Goal: Transaction & Acquisition: Download file/media

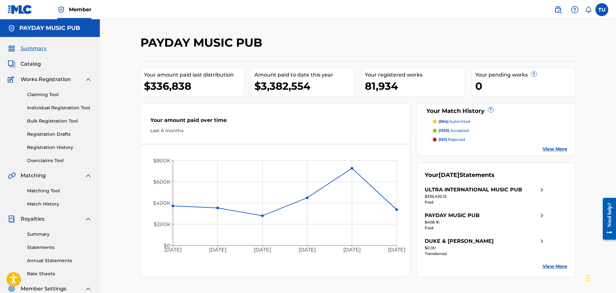
click at [455, 124] on p "(594) submitted" at bounding box center [454, 122] width 32 height 6
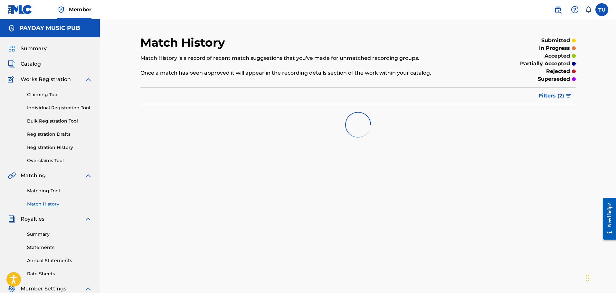
click at [51, 149] on link "Registration History" at bounding box center [59, 147] width 65 height 7
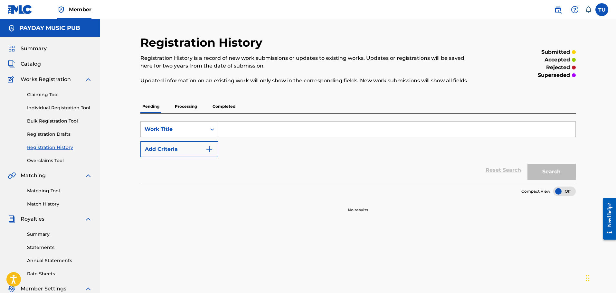
click at [190, 108] on p "Processing" at bounding box center [186, 107] width 26 height 14
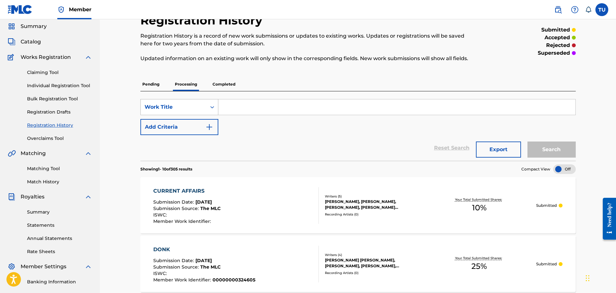
scroll to position [32, 0]
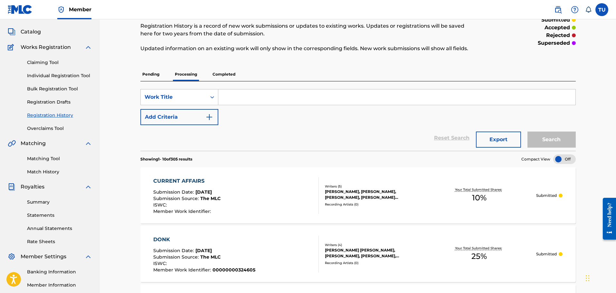
click at [217, 73] on p "Completed" at bounding box center [224, 75] width 27 height 14
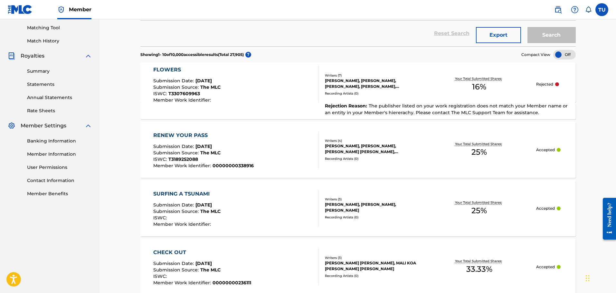
scroll to position [97, 0]
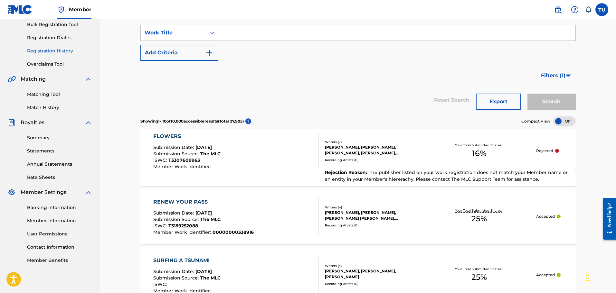
click at [42, 151] on link "Statements" at bounding box center [59, 151] width 65 height 7
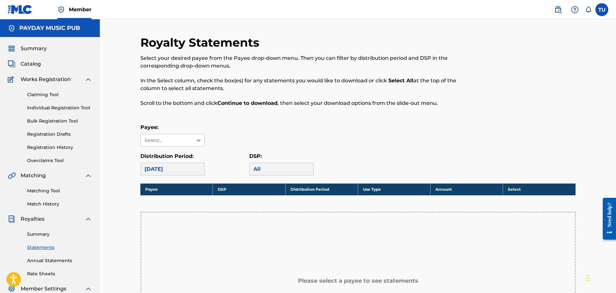
click at [146, 168] on div "[DATE]" at bounding box center [172, 169] width 64 height 13
click at [170, 145] on div "Select..." at bounding box center [167, 140] width 52 height 12
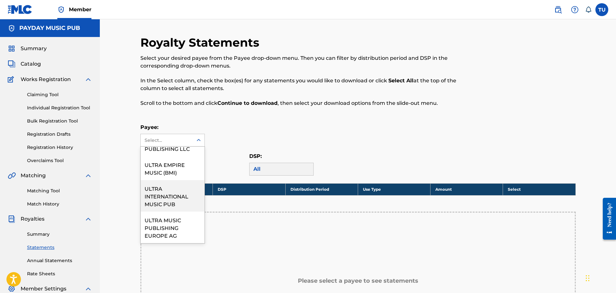
scroll to position [165, 0]
click at [174, 202] on div "ULTRA INTERNATIONAL MUSIC PUB" at bounding box center [173, 196] width 64 height 32
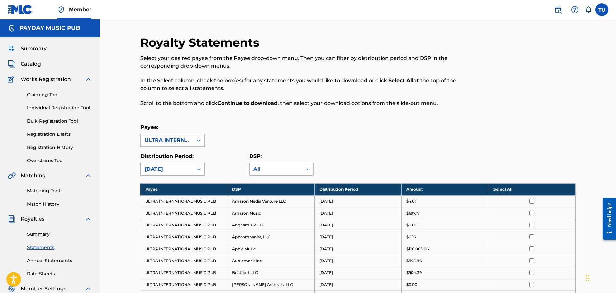
click at [175, 171] on div "[DATE]" at bounding box center [167, 169] width 44 height 8
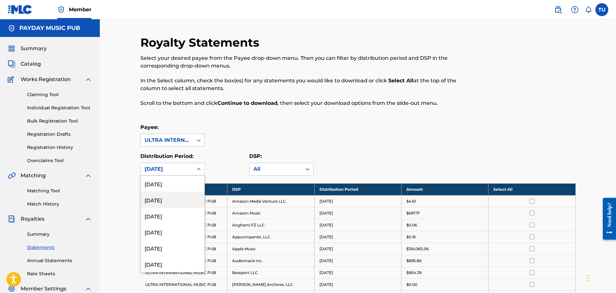
scroll to position [64, 0]
click at [163, 230] on div "[DATE]" at bounding box center [173, 232] width 64 height 16
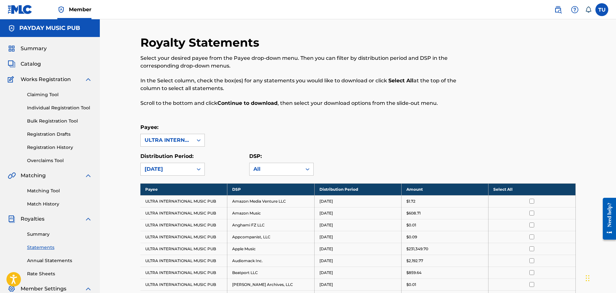
click at [503, 187] on th "Select All" at bounding box center [531, 189] width 87 height 12
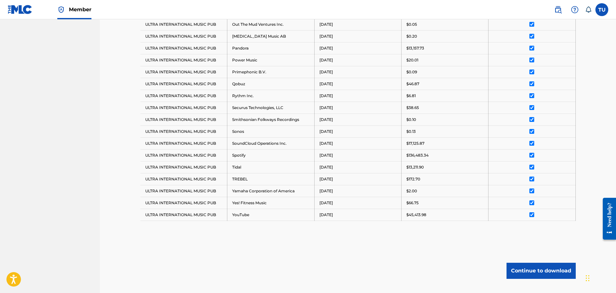
scroll to position [497, 0]
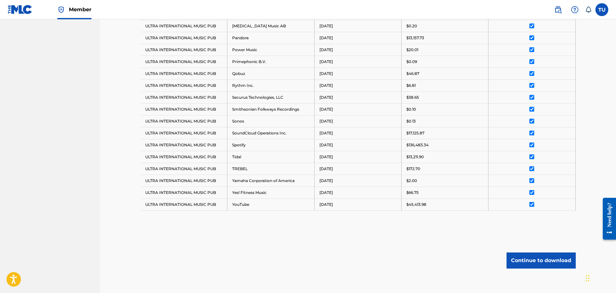
click at [539, 258] on button "Continue to download" at bounding box center [540, 261] width 69 height 16
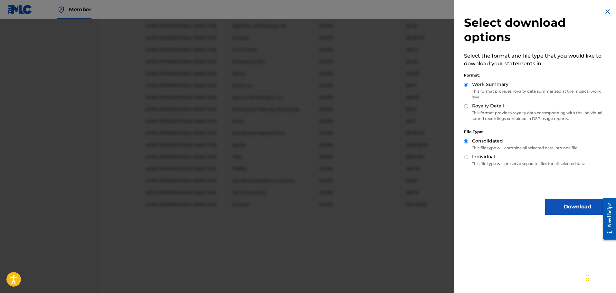
click at [470, 106] on div "Royalty Detail" at bounding box center [536, 106] width 145 height 7
click at [466, 108] on input "Royalty Detail" at bounding box center [466, 106] width 4 height 4
radio input "true"
click at [567, 203] on button "Download" at bounding box center [577, 207] width 64 height 16
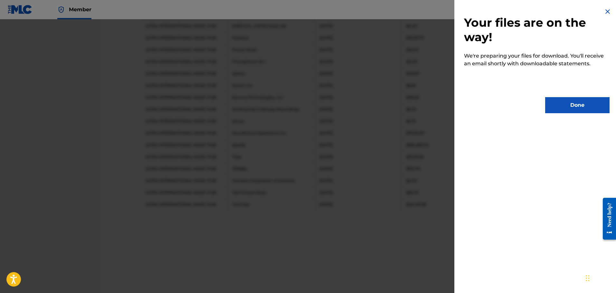
click at [561, 108] on button "Done" at bounding box center [577, 105] width 64 height 16
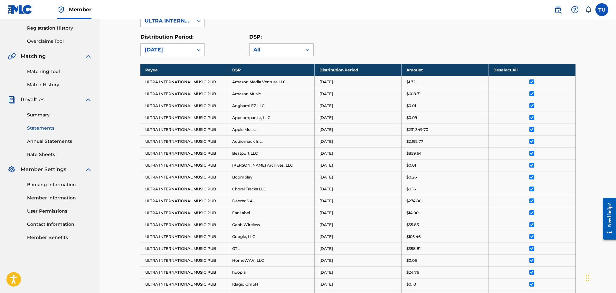
scroll to position [46, 0]
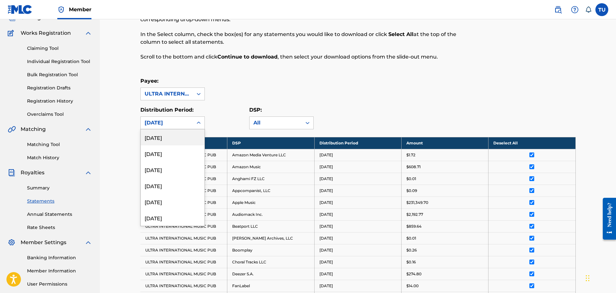
click at [168, 122] on div "[DATE]" at bounding box center [167, 123] width 44 height 8
click at [171, 140] on div "[DATE]" at bounding box center [173, 137] width 64 height 16
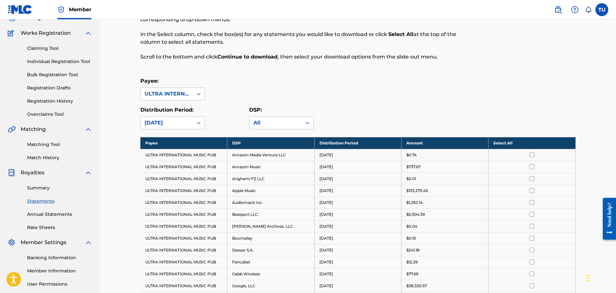
click at [504, 143] on th "Select All" at bounding box center [531, 143] width 87 height 12
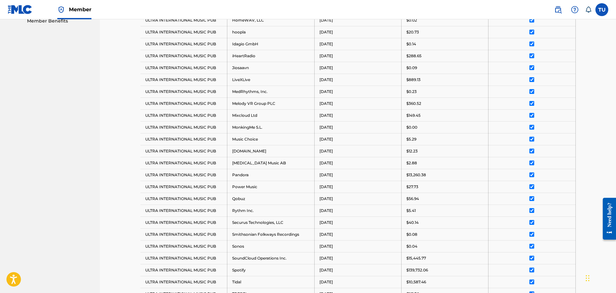
scroll to position [493, 0]
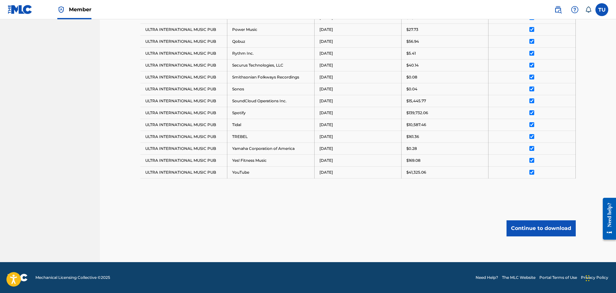
click at [545, 231] on button "Continue to download" at bounding box center [540, 228] width 69 height 16
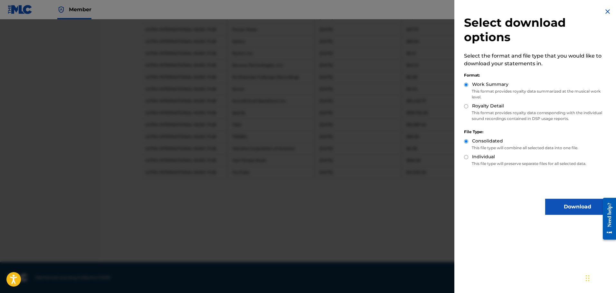
click at [465, 102] on div "Work Summary This format provides royalty data summarized at the musical work l…" at bounding box center [536, 92] width 145 height 22
click at [468, 110] on div "Royalty Detail" at bounding box center [536, 106] width 145 height 7
click at [467, 109] on div "Royalty Detail" at bounding box center [536, 106] width 145 height 7
click at [465, 106] on input "Royalty Detail" at bounding box center [466, 106] width 4 height 4
radio input "true"
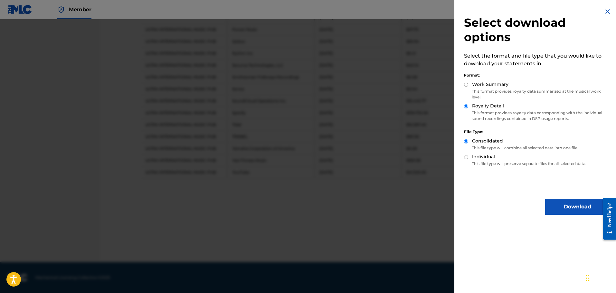
click at [569, 203] on button "Download" at bounding box center [577, 207] width 64 height 16
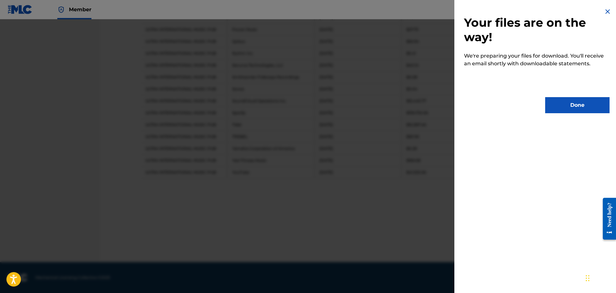
click at [573, 107] on button "Done" at bounding box center [577, 105] width 64 height 16
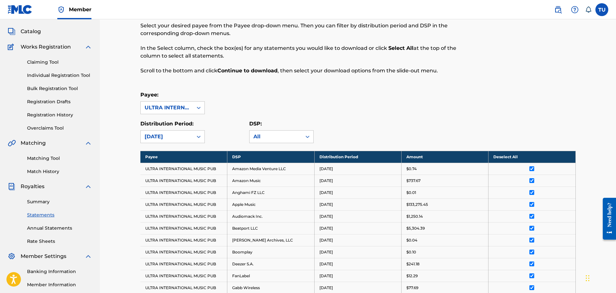
scroll to position [11, 0]
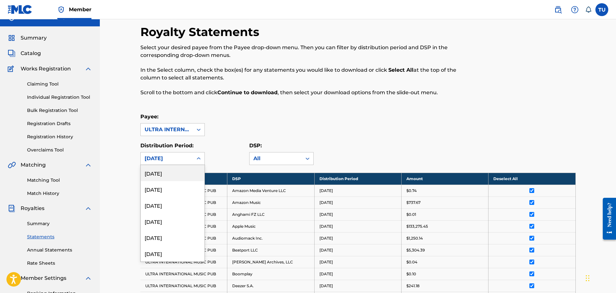
click at [169, 159] on div "[DATE]" at bounding box center [167, 159] width 44 height 8
click at [165, 220] on div "[DATE]" at bounding box center [173, 221] width 64 height 16
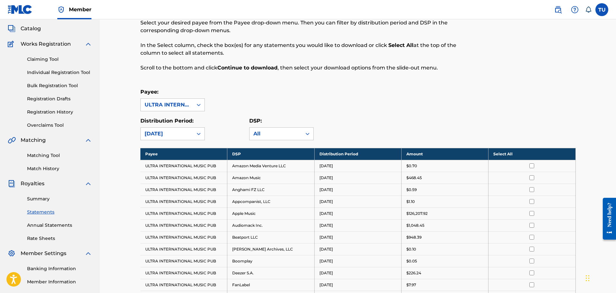
scroll to position [139, 0]
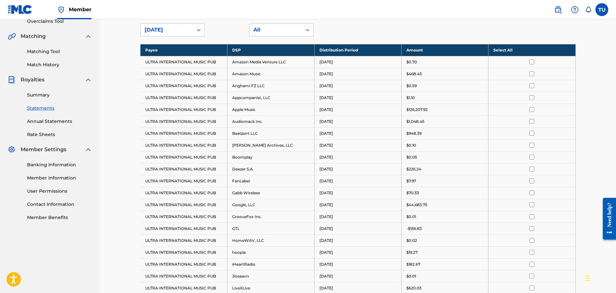
click at [503, 47] on th "Select All" at bounding box center [531, 50] width 87 height 12
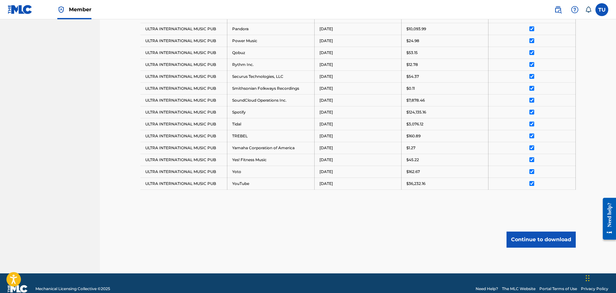
scroll to position [493, 0]
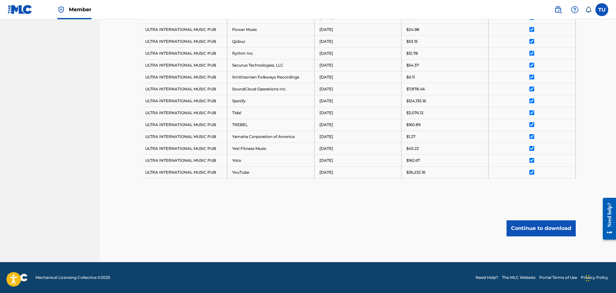
click at [554, 225] on button "Continue to download" at bounding box center [540, 228] width 69 height 16
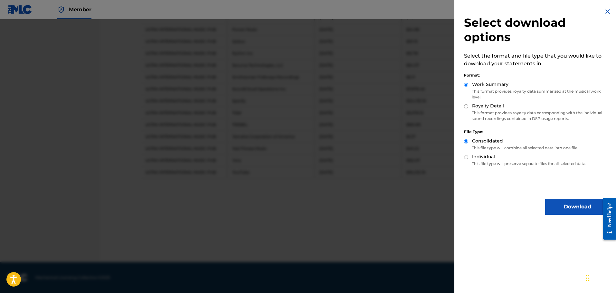
click at [465, 108] on div "Royalty Detail" at bounding box center [536, 106] width 145 height 7
click at [466, 104] on div "Royalty Detail" at bounding box center [536, 106] width 145 height 7
click at [466, 107] on input "Royalty Detail" at bounding box center [466, 106] width 4 height 4
radio input "true"
click at [563, 204] on button "Download" at bounding box center [577, 207] width 64 height 16
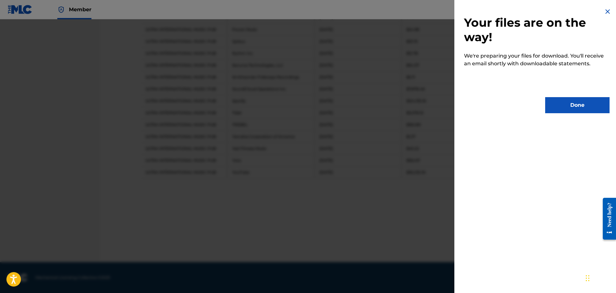
click at [570, 103] on button "Done" at bounding box center [577, 105] width 64 height 16
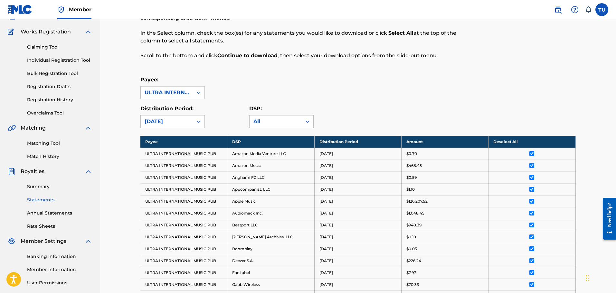
scroll to position [0, 0]
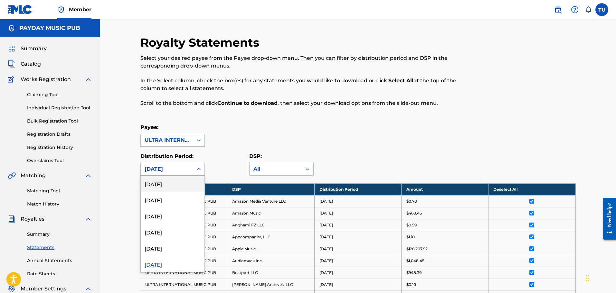
click at [171, 173] on div "[DATE]" at bounding box center [167, 169] width 44 height 8
click at [167, 249] on div "[DATE]" at bounding box center [173, 248] width 64 height 16
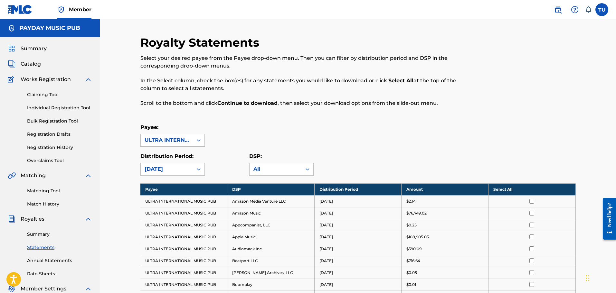
click at [493, 189] on th "Select All" at bounding box center [531, 189] width 87 height 12
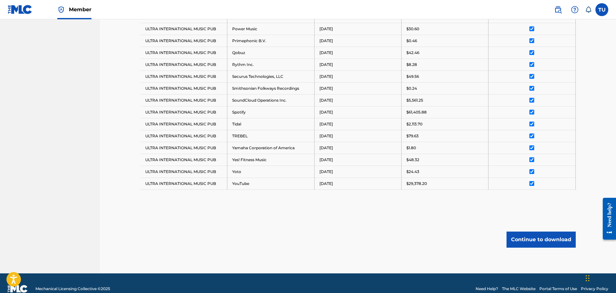
scroll to position [505, 0]
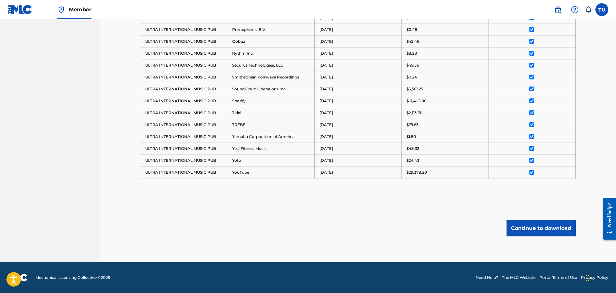
click at [543, 233] on button "Continue to download" at bounding box center [540, 228] width 69 height 16
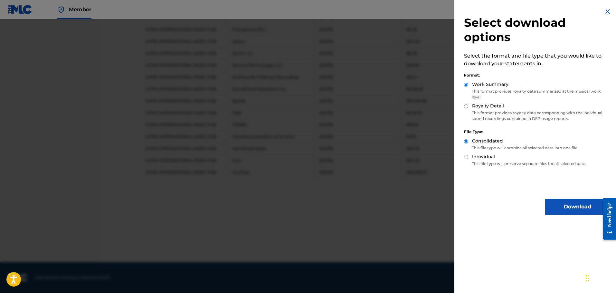
click at [467, 103] on div "Royalty Detail" at bounding box center [536, 106] width 145 height 7
click at [465, 106] on input "Royalty Detail" at bounding box center [466, 106] width 4 height 4
radio input "true"
click at [557, 201] on button "Download" at bounding box center [577, 207] width 64 height 16
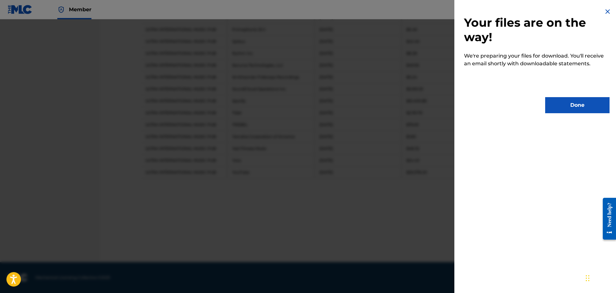
click at [554, 109] on button "Done" at bounding box center [577, 105] width 64 height 16
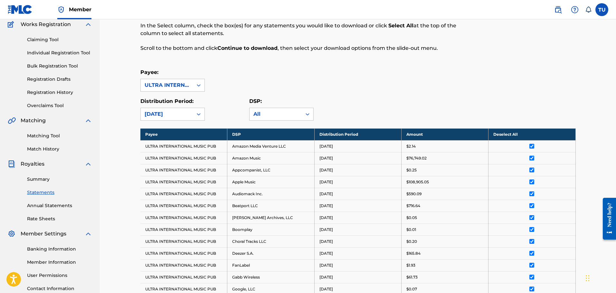
scroll to position [0, 0]
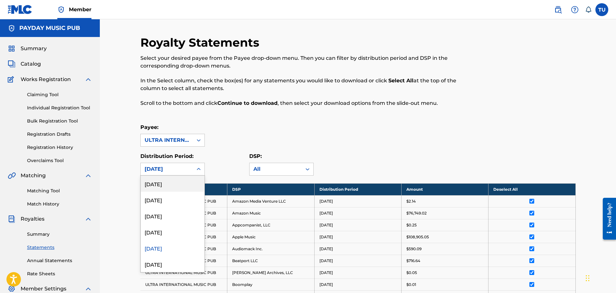
click at [172, 167] on div "[DATE]" at bounding box center [167, 169] width 44 height 8
click at [174, 230] on div "[DATE]" at bounding box center [173, 232] width 64 height 16
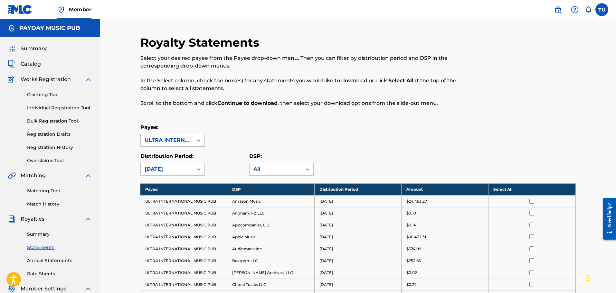
click at [512, 190] on th "Select All" at bounding box center [531, 189] width 87 height 12
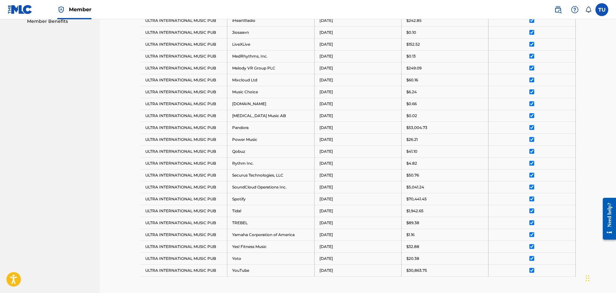
scroll to position [434, 0]
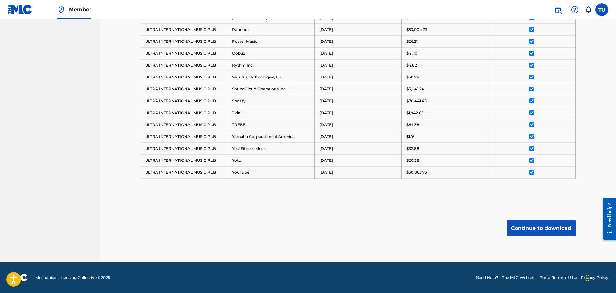
click at [536, 229] on button "Continue to download" at bounding box center [540, 228] width 69 height 16
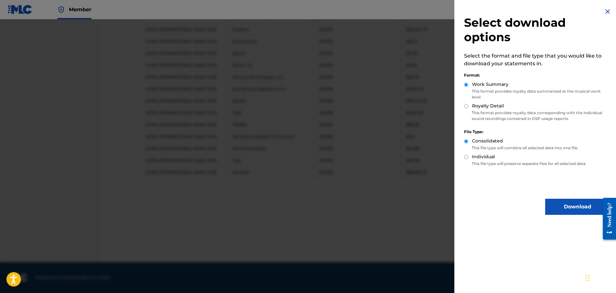
click at [467, 106] on input "Royalty Detail" at bounding box center [466, 106] width 4 height 4
radio input "true"
click at [554, 205] on button "Download" at bounding box center [577, 207] width 64 height 16
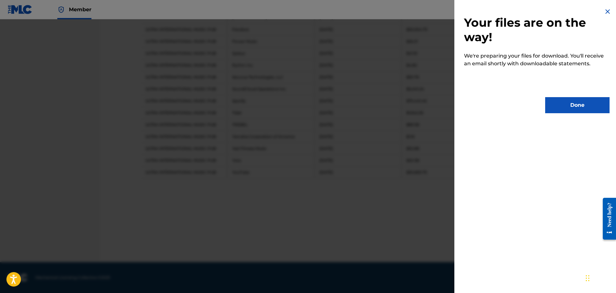
click at [580, 109] on button "Done" at bounding box center [577, 105] width 64 height 16
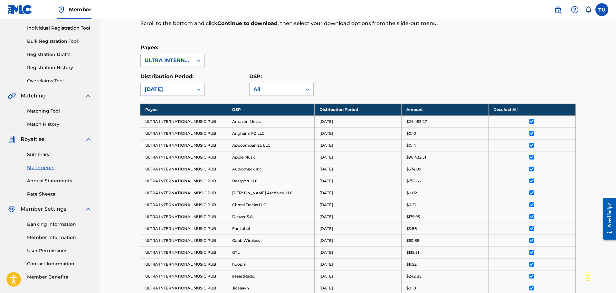
scroll to position [0, 0]
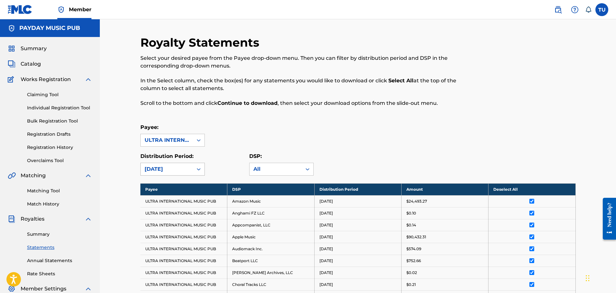
click at [157, 171] on div "[DATE]" at bounding box center [167, 169] width 44 height 8
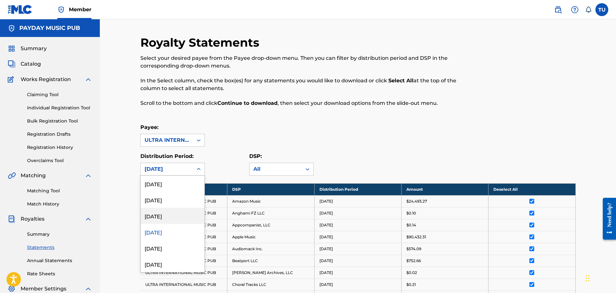
click at [162, 211] on div "[DATE]" at bounding box center [173, 216] width 64 height 16
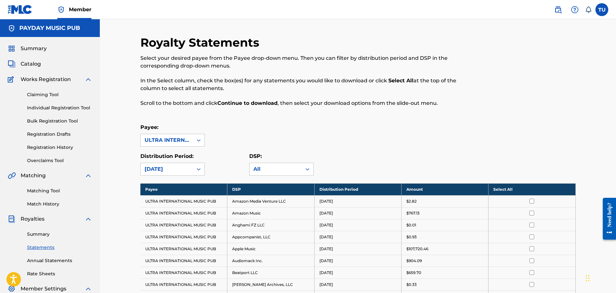
click at [508, 190] on th "Select All" at bounding box center [531, 189] width 87 height 12
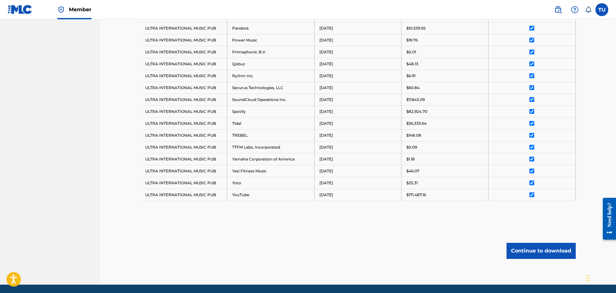
scroll to position [505, 0]
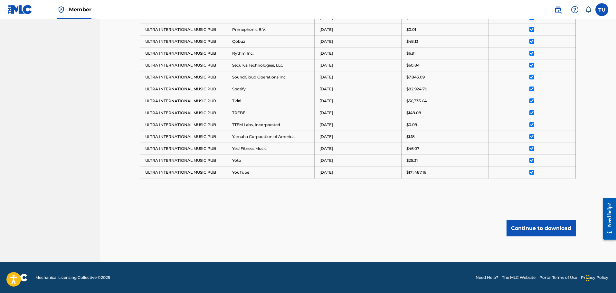
click at [544, 227] on button "Continue to download" at bounding box center [540, 228] width 69 height 16
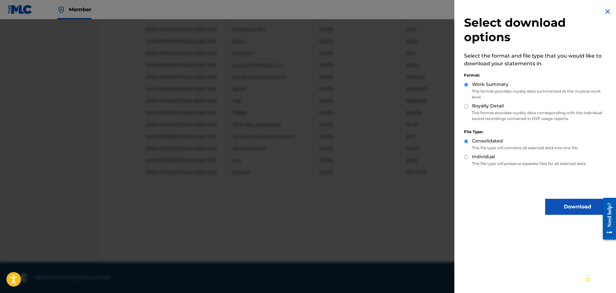
click at [465, 106] on input "Royalty Detail" at bounding box center [466, 106] width 4 height 4
radio input "true"
click at [554, 209] on button "Download" at bounding box center [577, 207] width 64 height 16
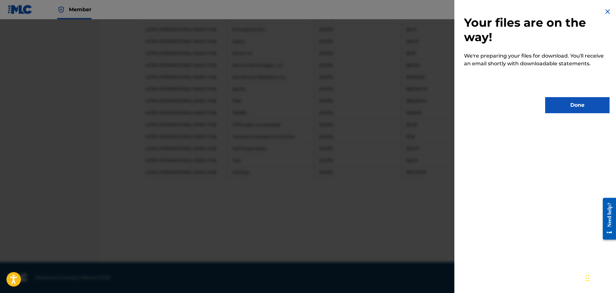
click at [576, 98] on button "Done" at bounding box center [577, 105] width 64 height 16
